Goal: Task Accomplishment & Management: Use online tool/utility

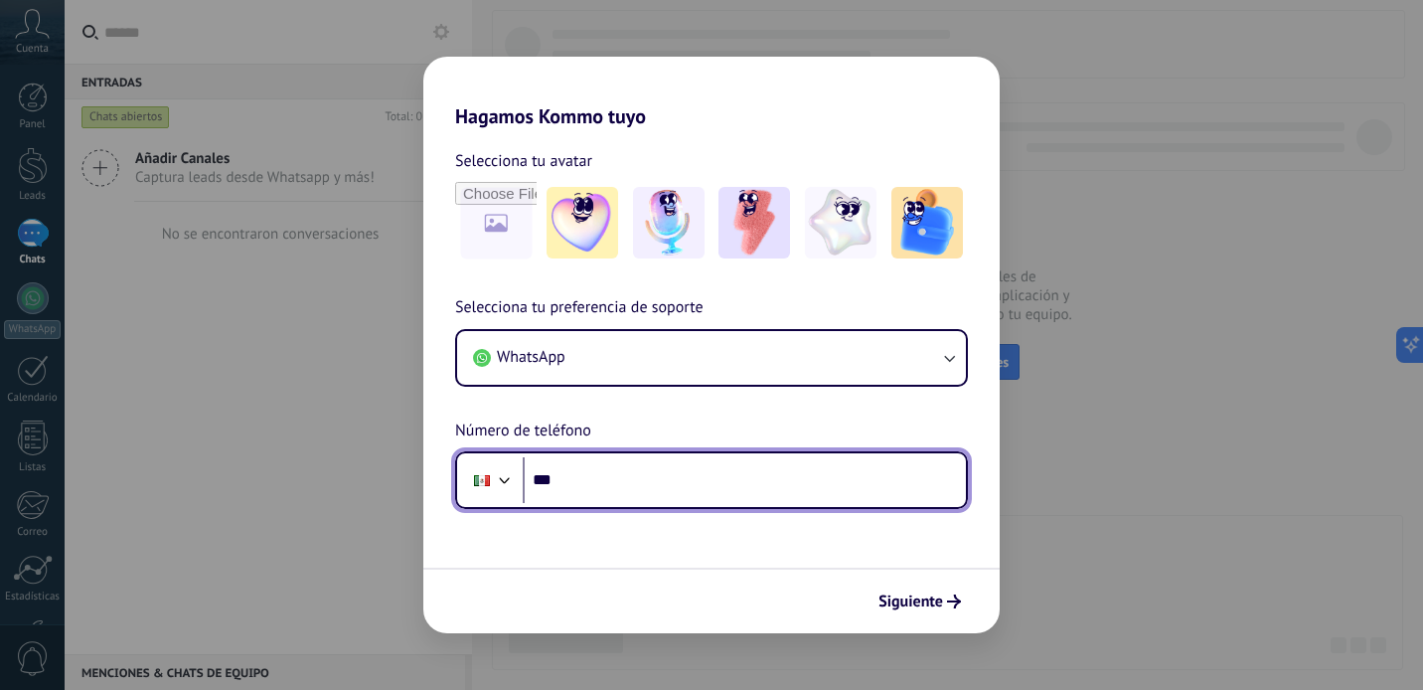
click at [634, 478] on input "***" at bounding box center [744, 480] width 443 height 46
type input "**********"
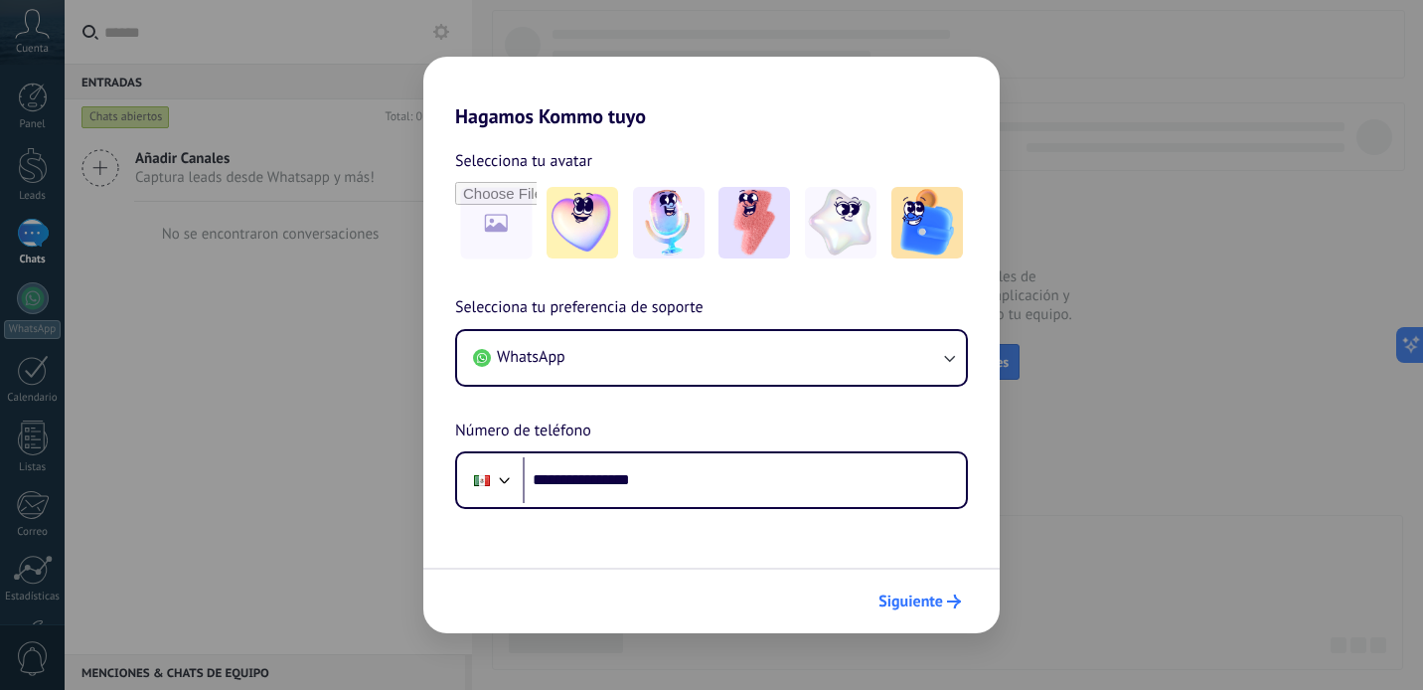
click at [928, 601] on span "Siguiente" at bounding box center [910, 601] width 65 height 14
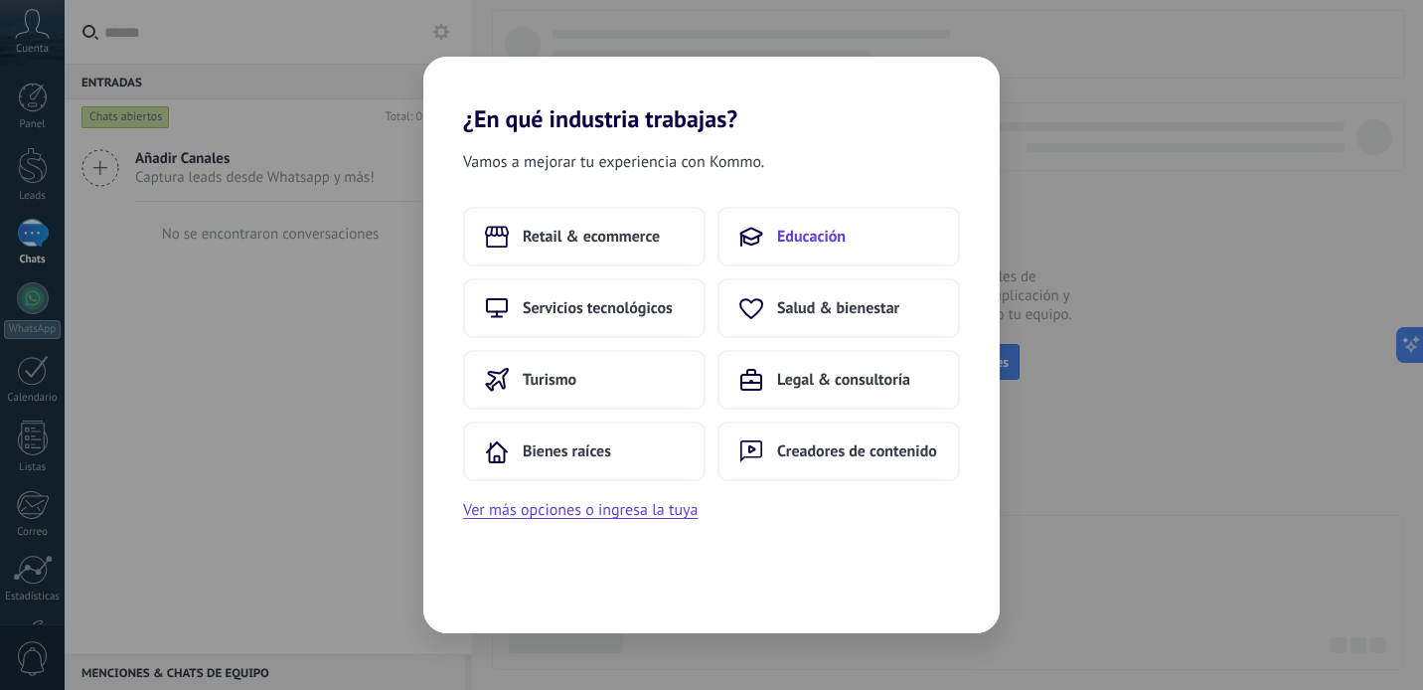
click at [772, 249] on button "Educación" at bounding box center [838, 237] width 242 height 60
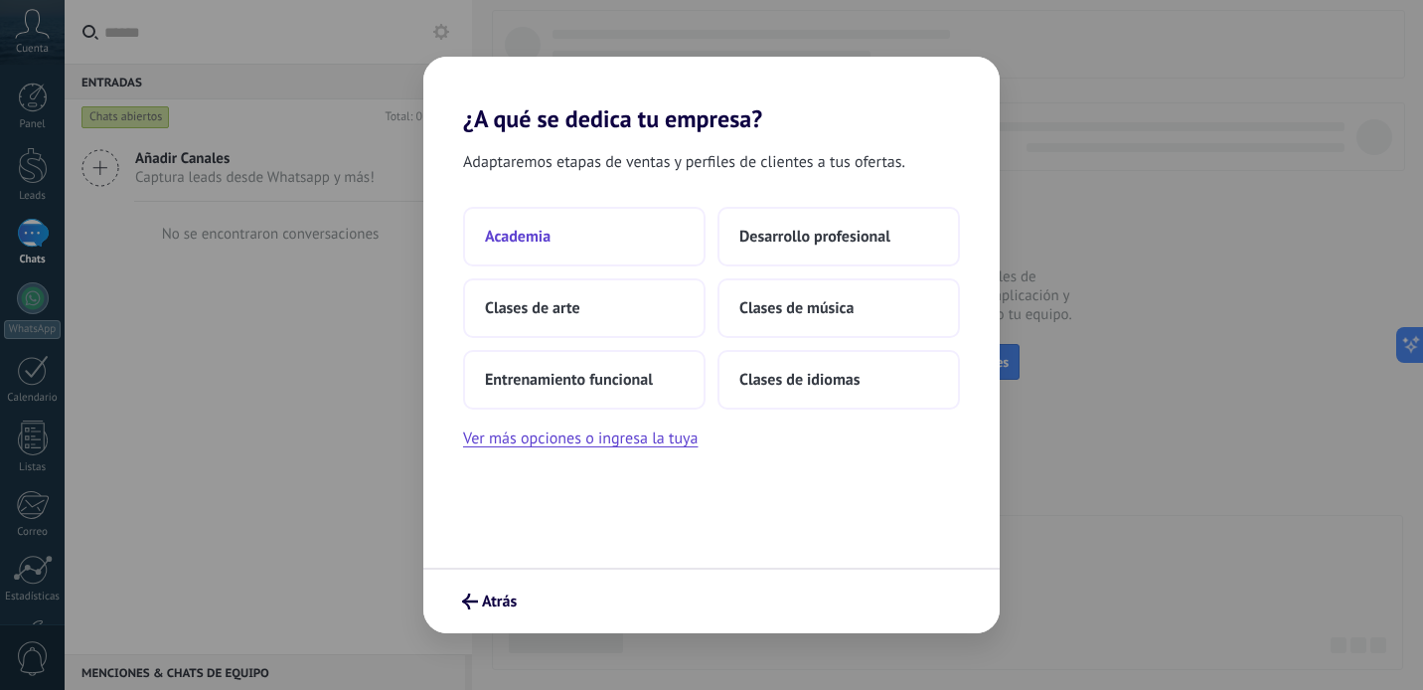
click at [590, 243] on button "Academia" at bounding box center [584, 237] width 242 height 60
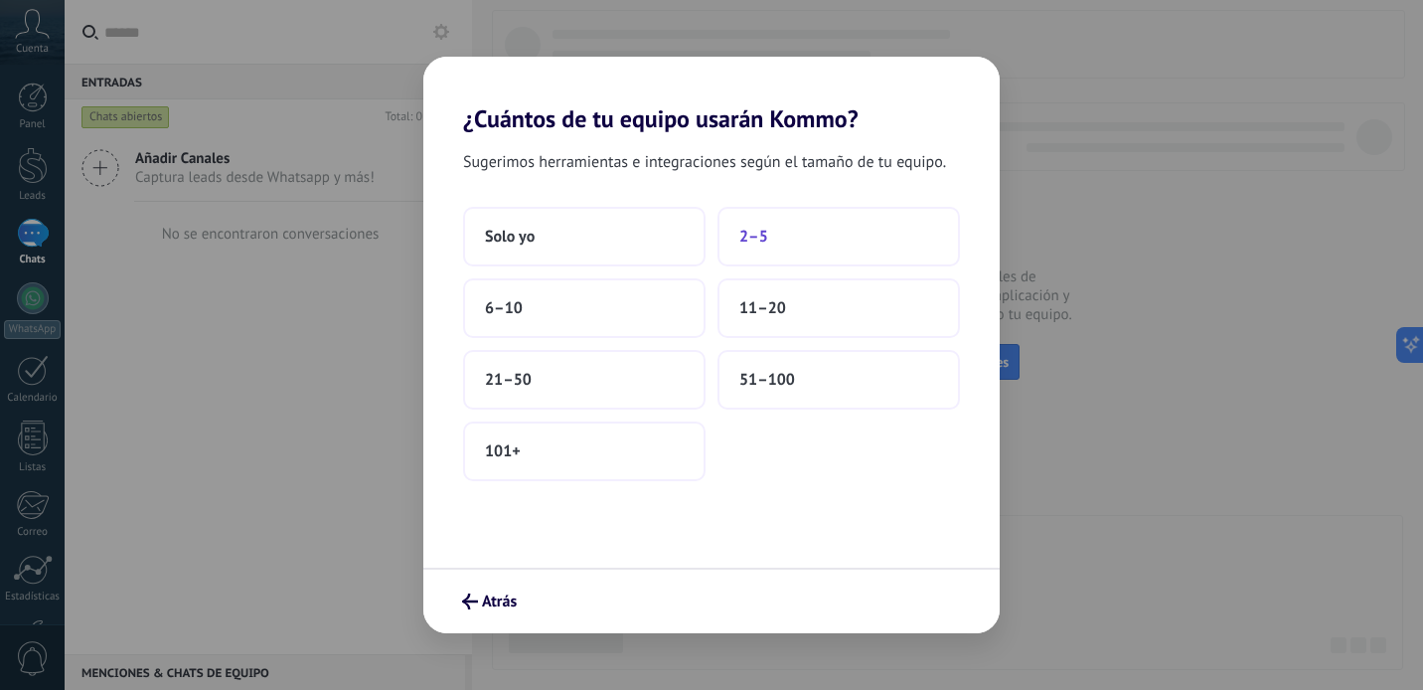
click at [763, 250] on button "2–5" at bounding box center [838, 237] width 242 height 60
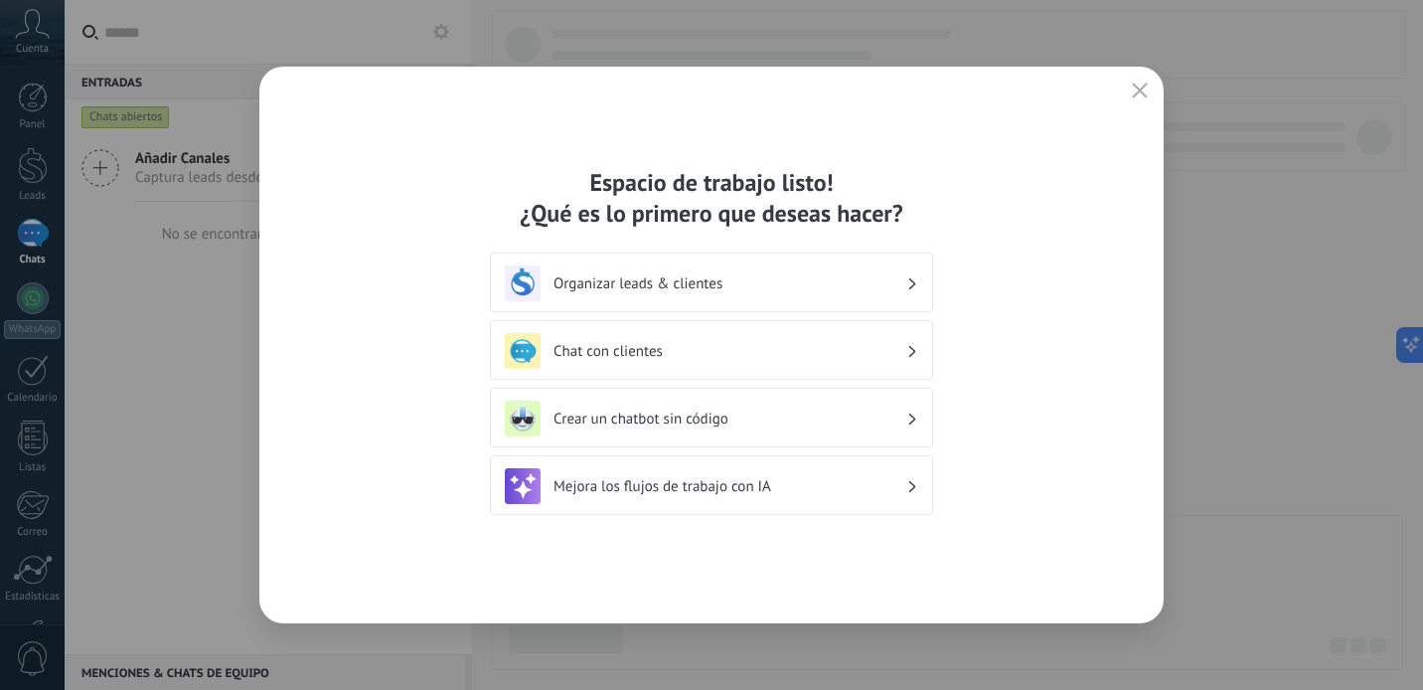
click at [698, 285] on h3 "Organizar leads & clientes" at bounding box center [730, 283] width 353 height 19
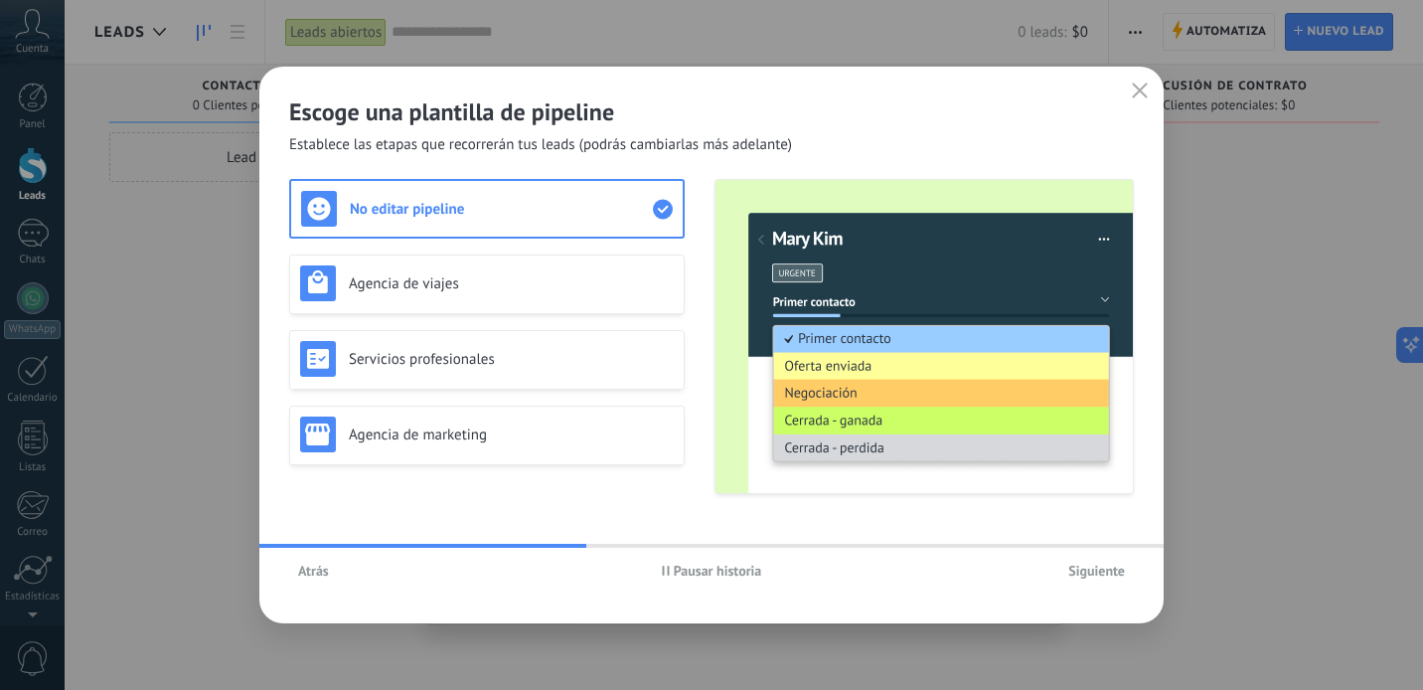
click at [1094, 566] on span "Siguiente" at bounding box center [1096, 570] width 57 height 14
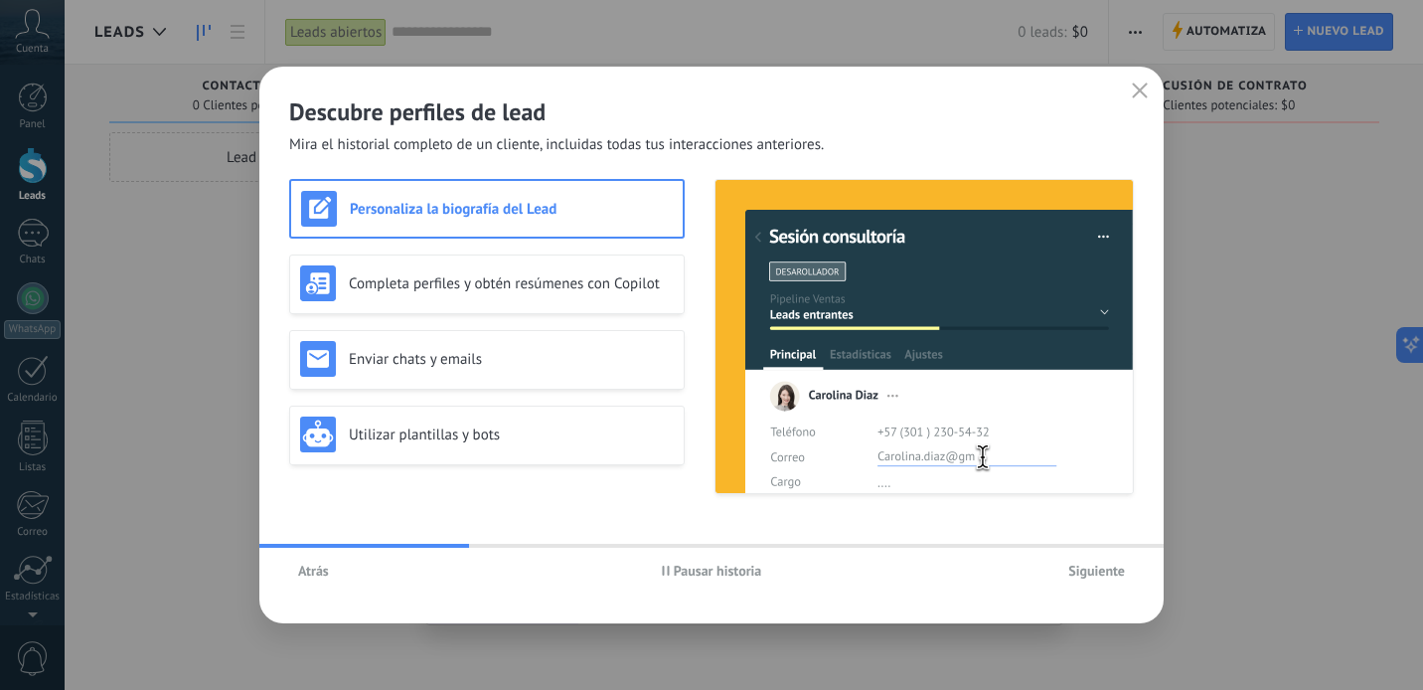
click at [1093, 577] on span "Siguiente" at bounding box center [1096, 570] width 57 height 14
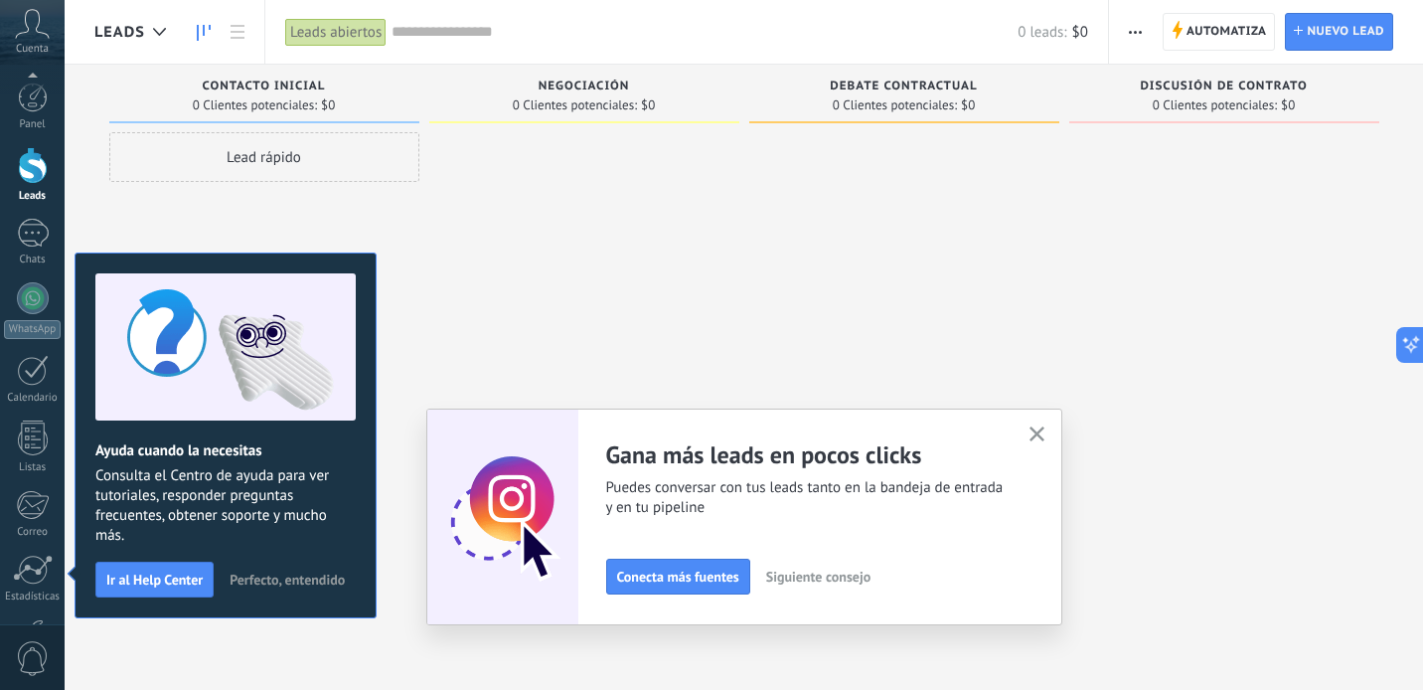
scroll to position [137, 0]
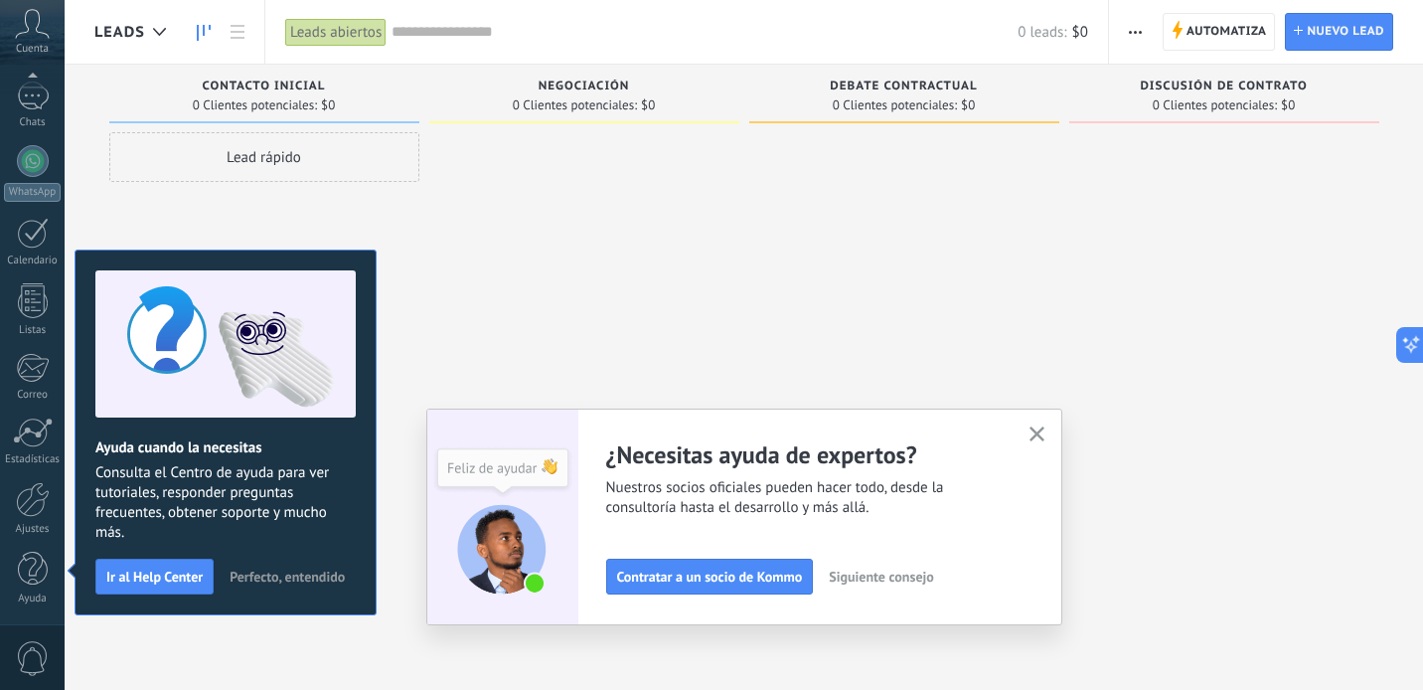
click at [1033, 436] on use "button" at bounding box center [1037, 433] width 15 height 15
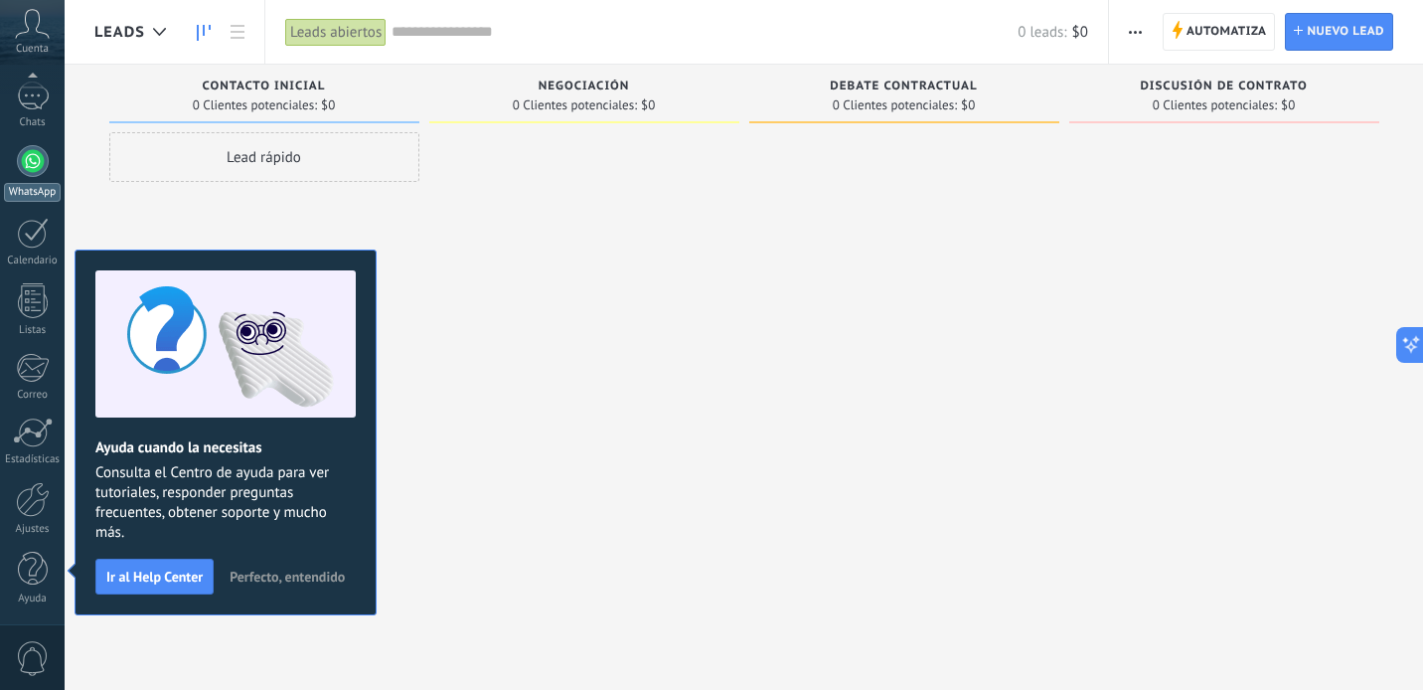
click at [28, 167] on div at bounding box center [33, 161] width 32 height 32
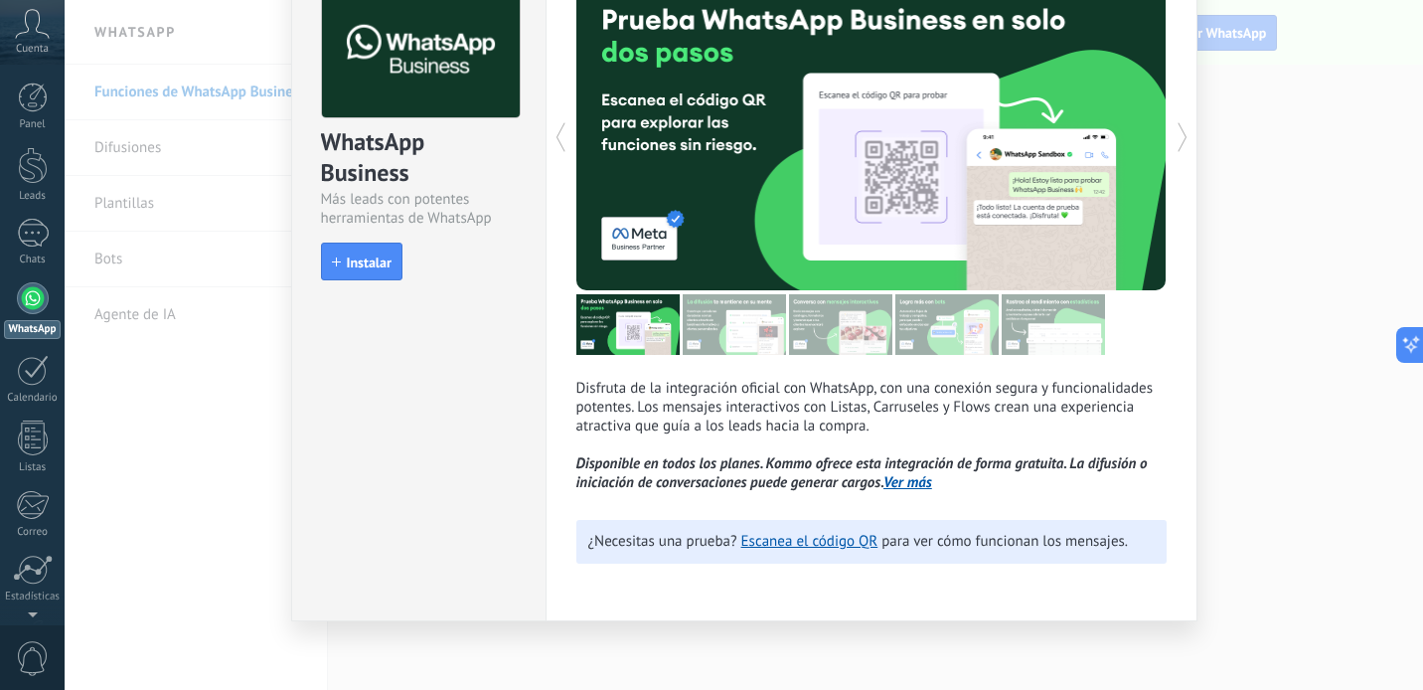
scroll to position [119, 0]
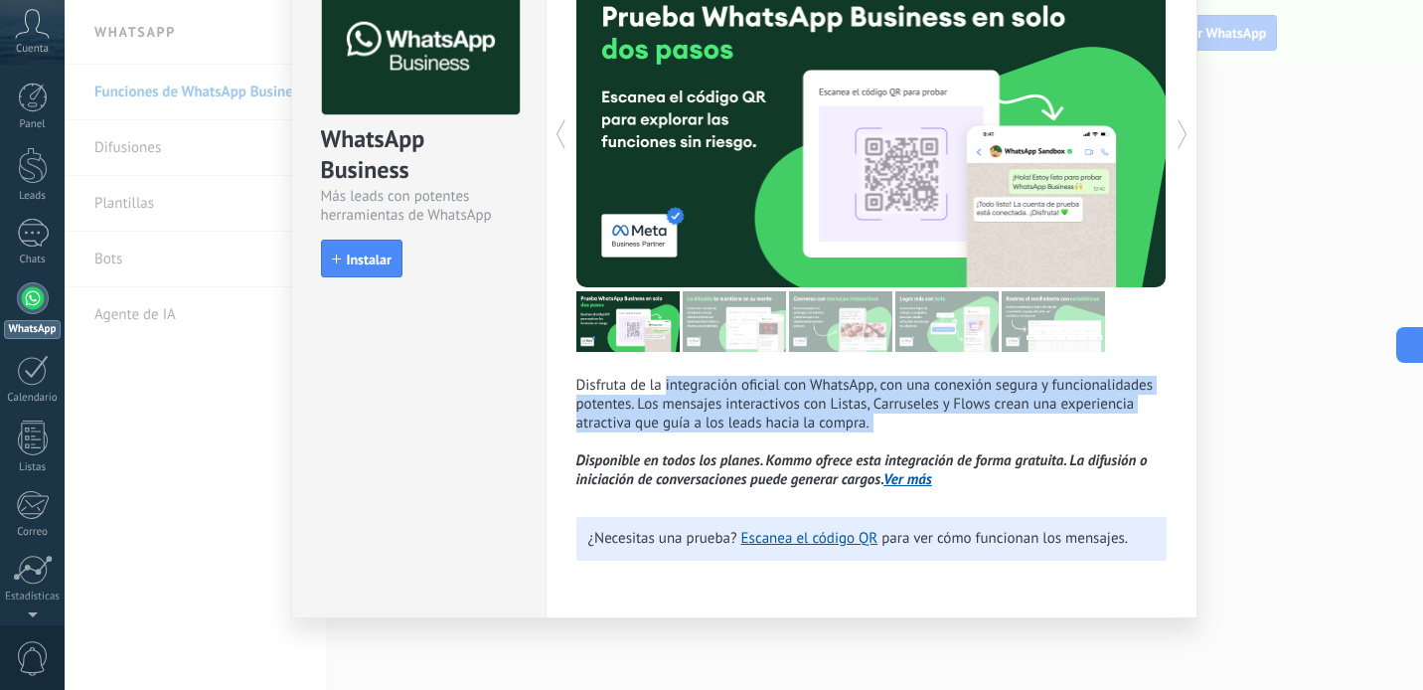
drag, startPoint x: 663, startPoint y: 386, endPoint x: 895, endPoint y: 435, distance: 237.8
click at [895, 435] on p "Disfruta de la integración oficial con WhatsApp, con una conexión segura y func…" at bounding box center [871, 432] width 590 height 113
click at [356, 265] on span "Instalar" at bounding box center [369, 259] width 45 height 14
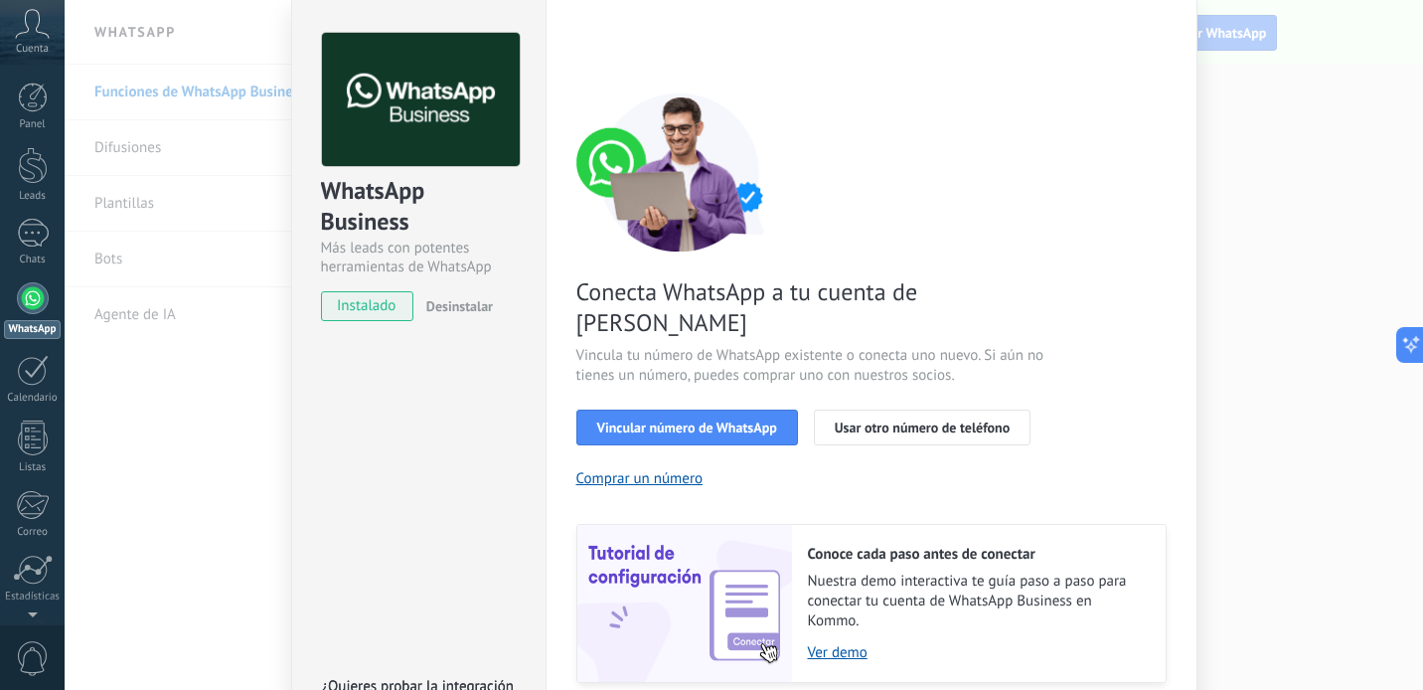
scroll to position [64, 0]
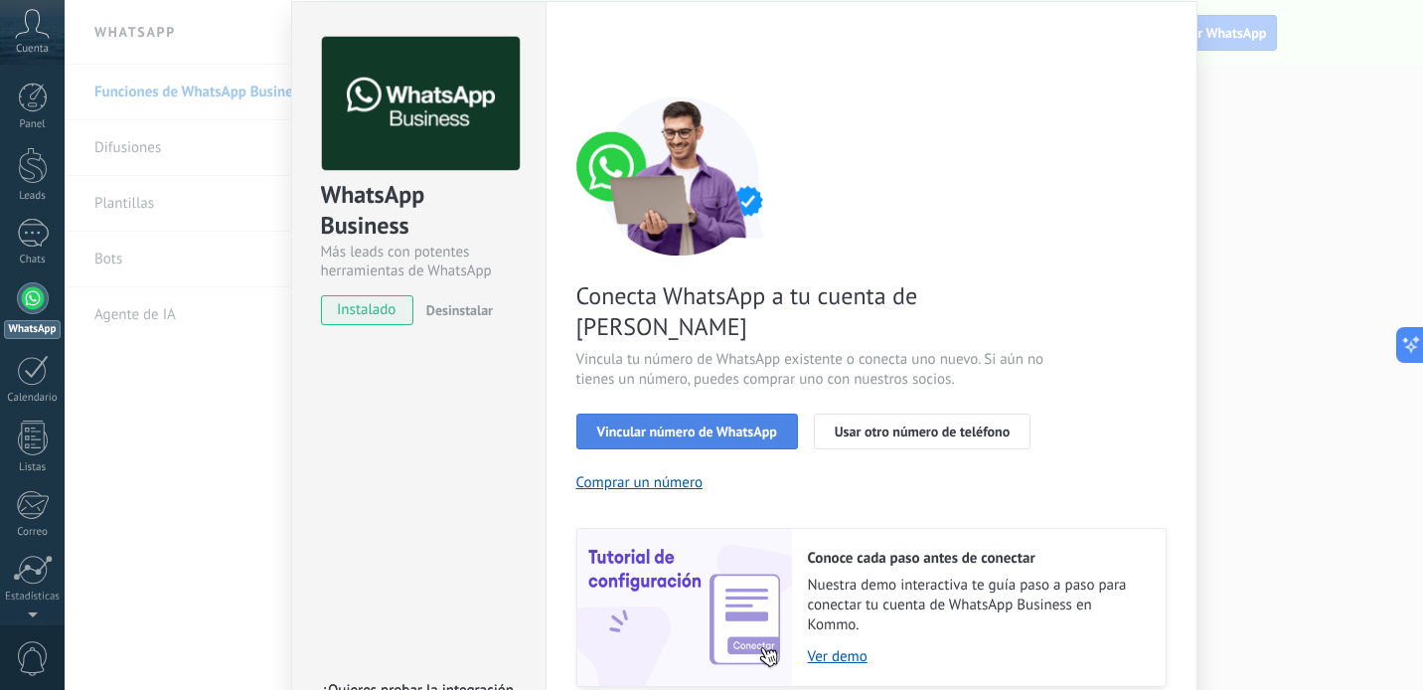
click at [628, 424] on span "Vincular número de WhatsApp" at bounding box center [687, 431] width 180 height 14
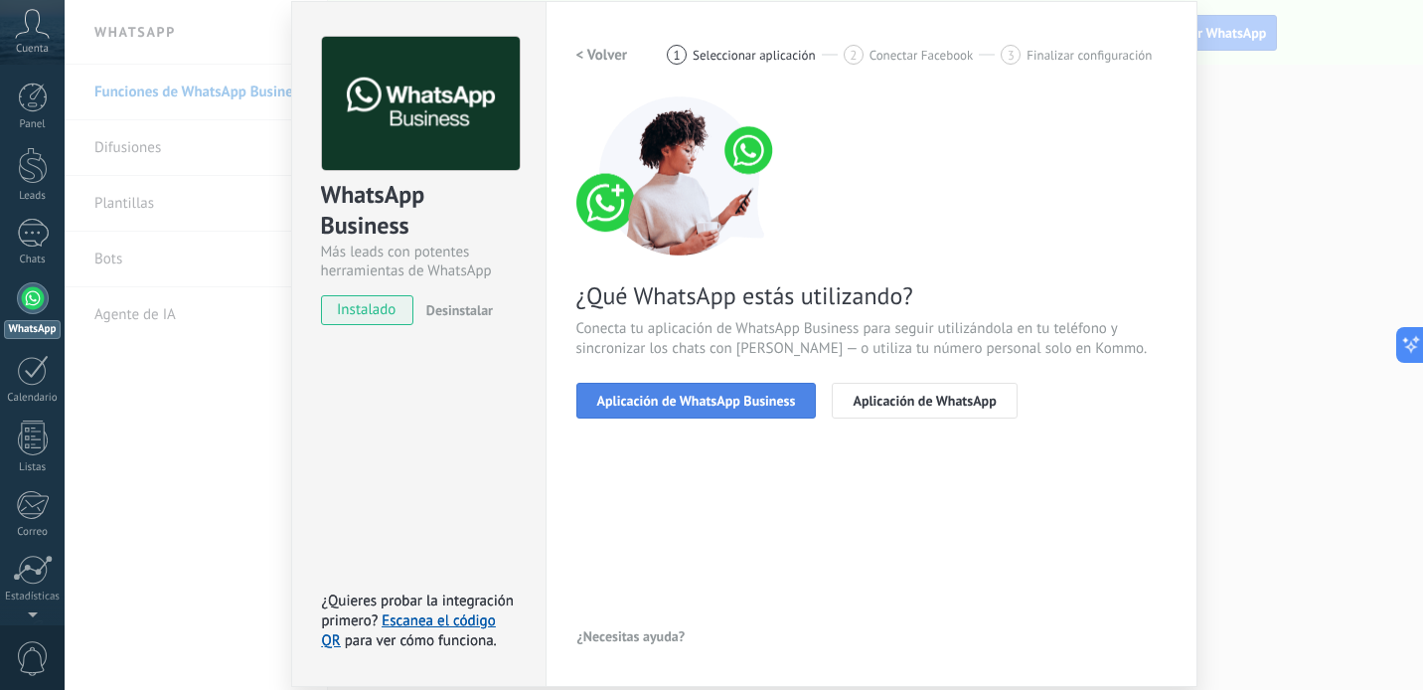
click at [666, 401] on span "Aplicación de WhatsApp Business" at bounding box center [696, 401] width 199 height 14
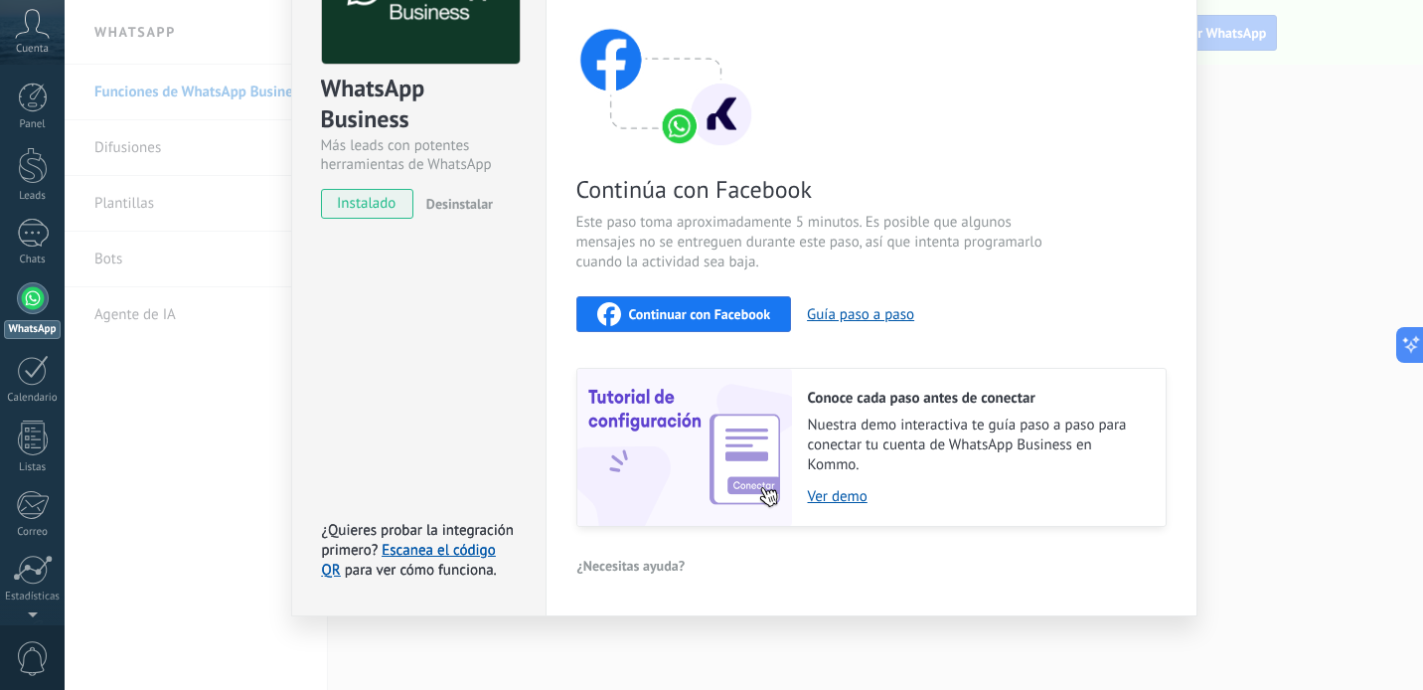
scroll to position [0, 0]
